Goal: Information Seeking & Learning: Learn about a topic

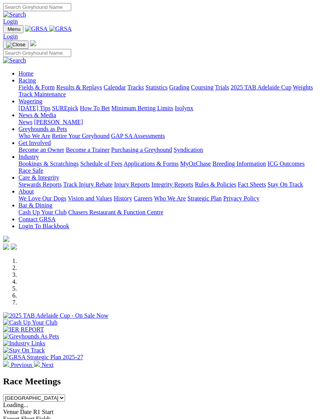
click at [6, 31] on img "Toggle navigation" at bounding box center [6, 31] width 0 height 0
click at [36, 84] on link "Racing" at bounding box center [26, 80] width 17 height 7
click at [55, 91] on link "Fields & Form" at bounding box center [36, 87] width 36 height 7
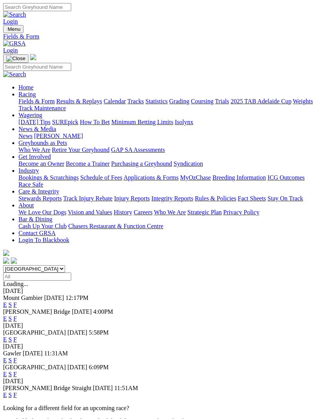
click at [17, 315] on link "F" at bounding box center [14, 318] width 3 height 7
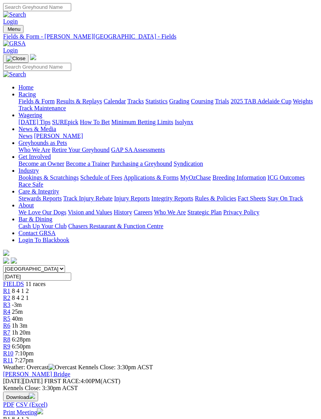
click at [10, 301] on span "R3" at bounding box center [6, 304] width 7 height 7
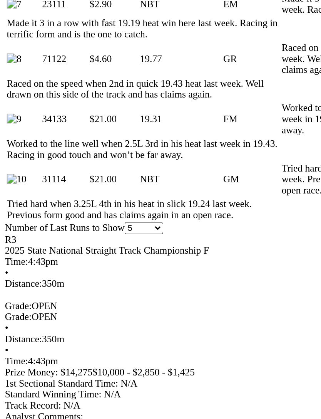
scroll to position [685, 0]
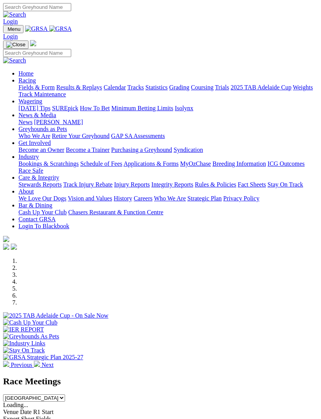
scroll to position [29, 0]
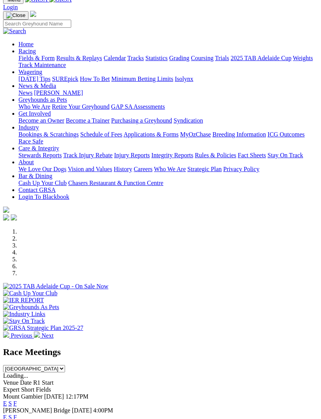
click at [17, 414] on link "F" at bounding box center [14, 417] width 3 height 7
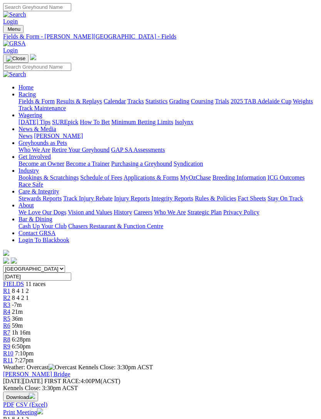
click at [10, 301] on span "R3" at bounding box center [6, 304] width 7 height 7
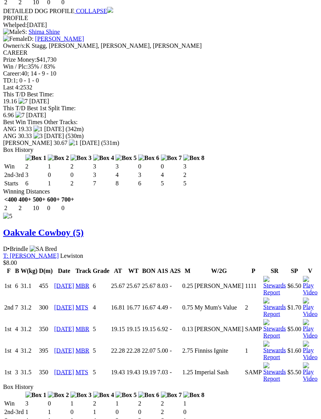
scroll to position [2625, 0]
